Goal: Transaction & Acquisition: Purchase product/service

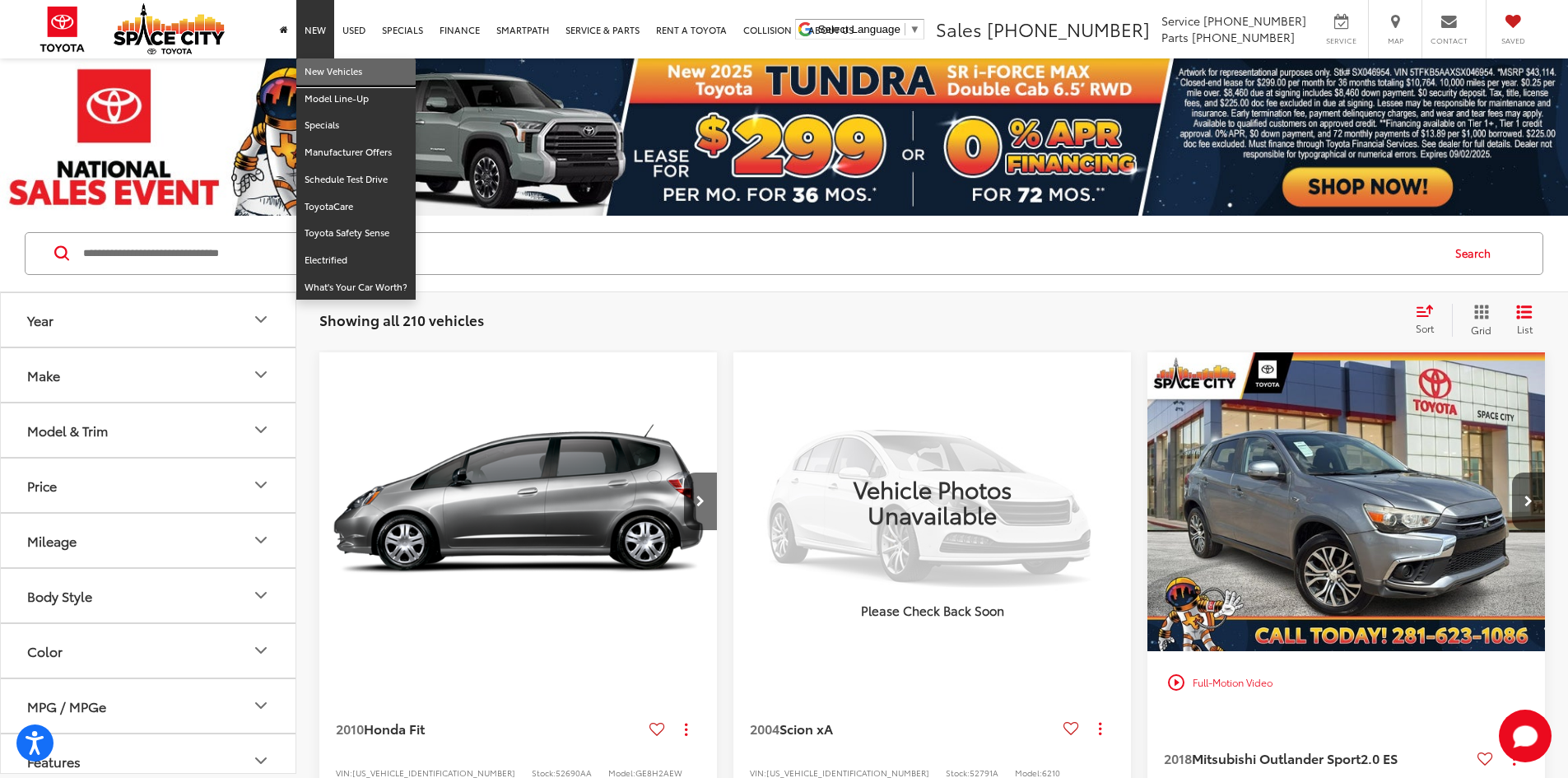
drag, startPoint x: 324, startPoint y: 74, endPoint x: 317, endPoint y: 81, distance: 9.9
click at [324, 74] on link "New Vehicles" at bounding box center [355, 71] width 119 height 27
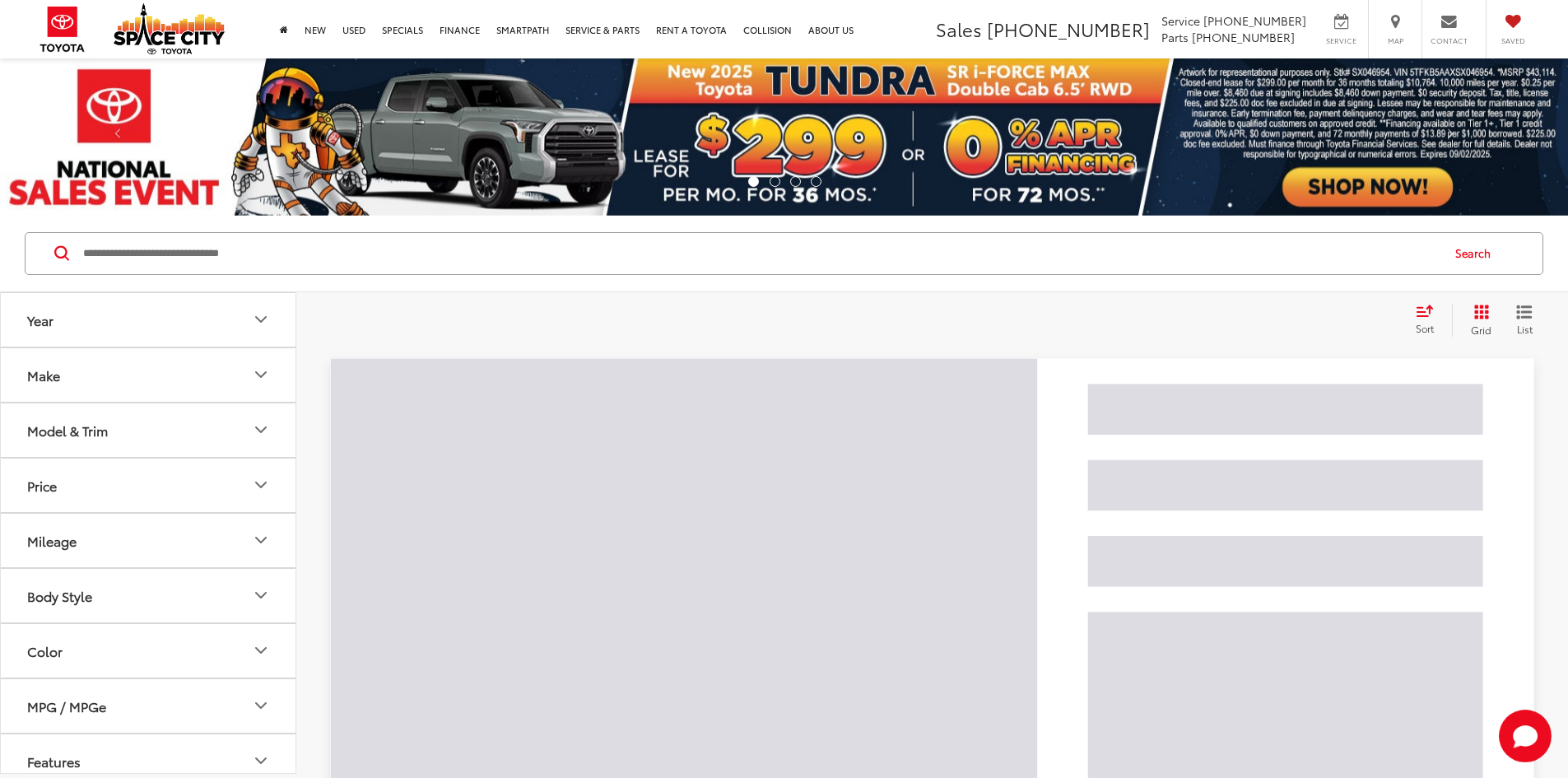
drag, startPoint x: 263, startPoint y: 248, endPoint x: 276, endPoint y: 257, distance: 15.8
click at [261, 250] on input "Search by Make, Model, or Keyword" at bounding box center [760, 253] width 1358 height 40
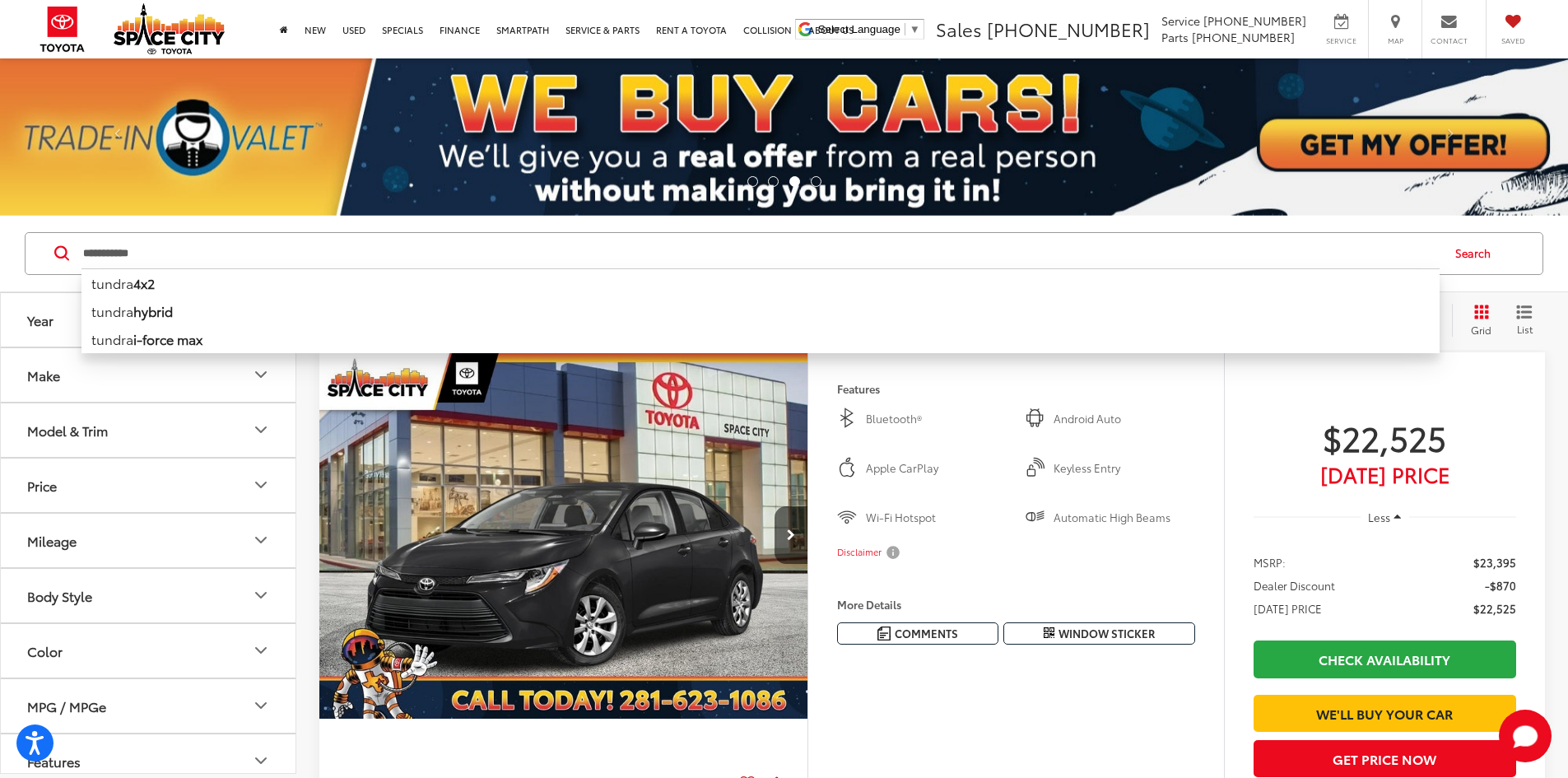
type input "**********"
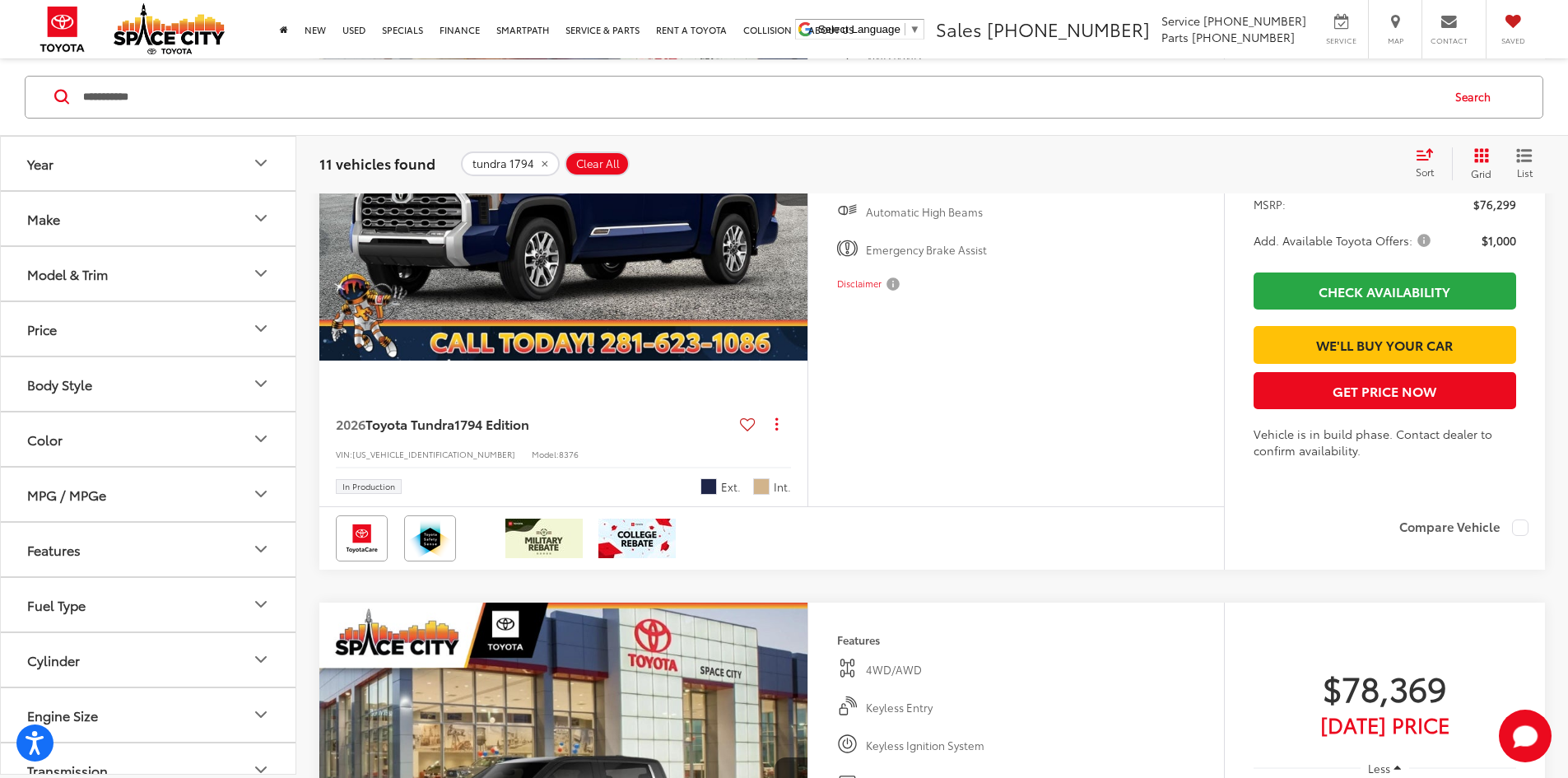
scroll to position [5268, 0]
